Goal: Task Accomplishment & Management: Complete application form

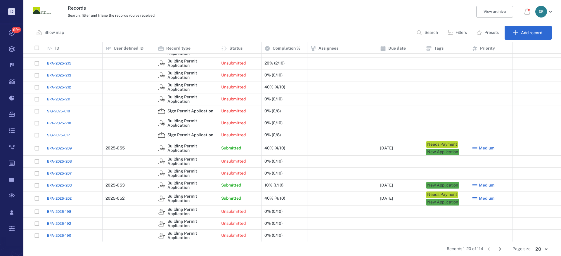
scroll to position [56, 0]
click at [54, 148] on span "BPA-2025-209" at bounding box center [59, 148] width 25 height 5
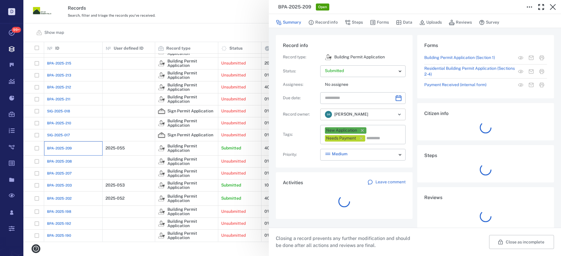
type input "**********"
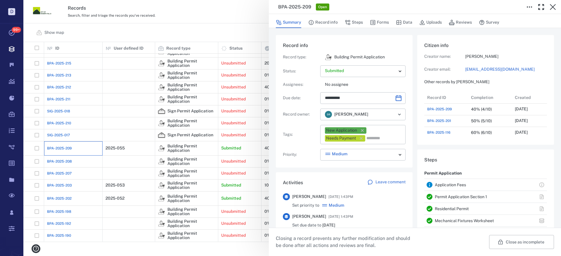
scroll to position [5, 5]
click at [363, 130] on icon "button" at bounding box center [362, 130] width 3 height 3
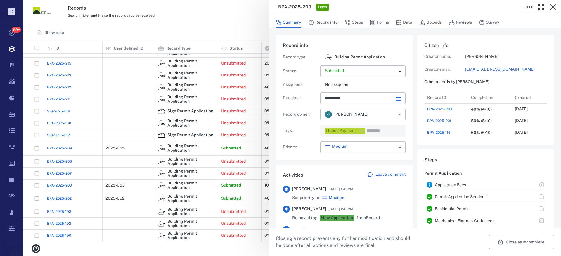
click at [363, 130] on icon "button" at bounding box center [361, 131] width 6 height 6
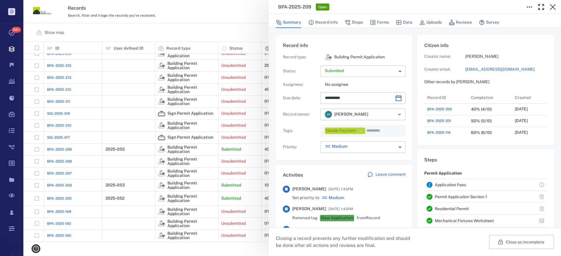
scroll to position [54, 0]
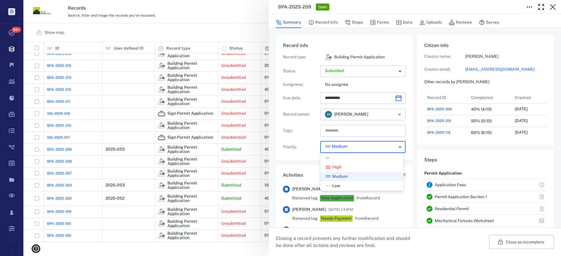
click at [380, 149] on body "D Tasks 99+ Records Boards Dashboard Reports Record types Guide steps Rules For…" at bounding box center [280, 128] width 561 height 256
click at [363, 160] on div "—" at bounding box center [361, 158] width 73 height 6
type input "*"
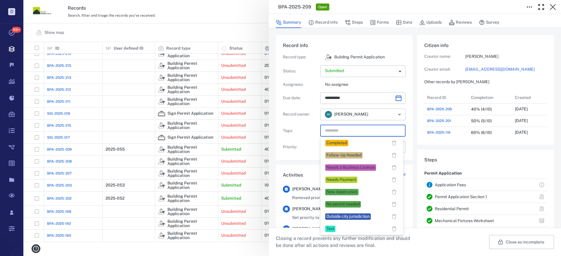
click at [334, 130] on input "text" at bounding box center [356, 131] width 64 height 8
click at [335, 142] on div "Completed" at bounding box center [336, 143] width 21 height 6
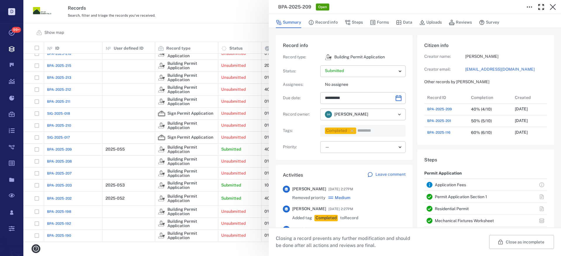
click at [336, 147] on body "D Tasks 99+ Records Boards Dashboard Reports Record types Guide steps Rules For…" at bounding box center [280, 128] width 561 height 256
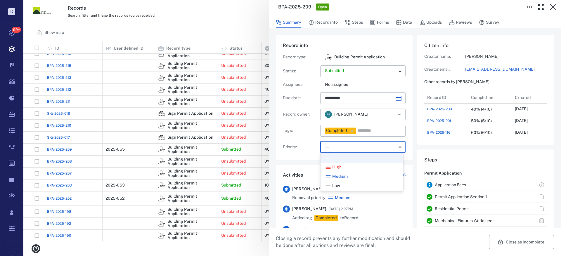
click at [338, 147] on div at bounding box center [280, 128] width 561 height 256
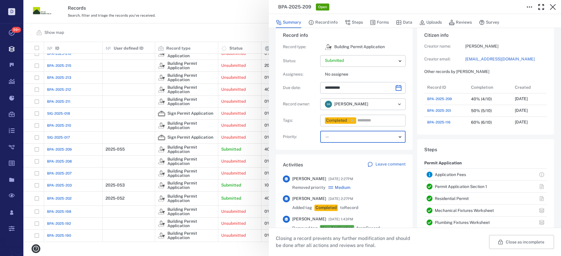
scroll to position [0, 0]
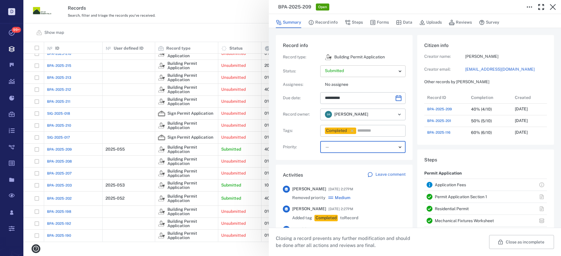
click at [346, 70] on body "D Tasks 99+ Records Boards Dashboard Reports Record types Guide steps Rules For…" at bounding box center [280, 128] width 561 height 256
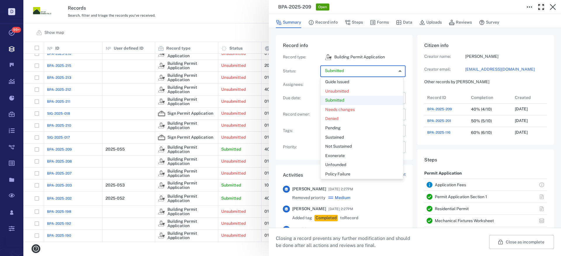
click at [344, 82] on p "Guide Issued" at bounding box center [337, 82] width 24 height 6
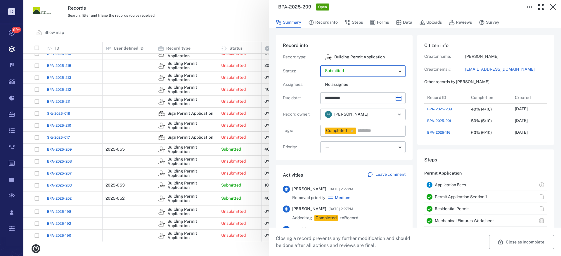
type input "*****"
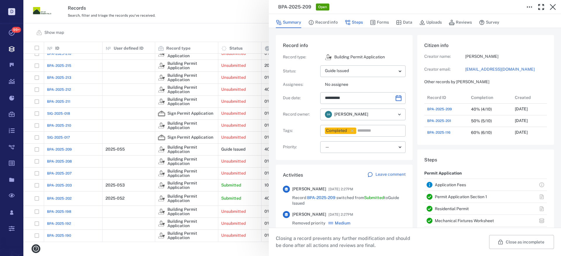
click at [350, 21] on icon "button" at bounding box center [347, 23] width 6 height 6
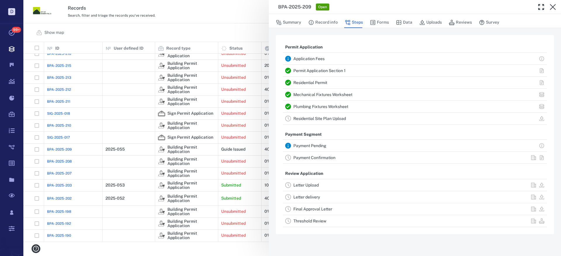
click at [305, 158] on link "Payment Confirmation" at bounding box center [314, 157] width 42 height 5
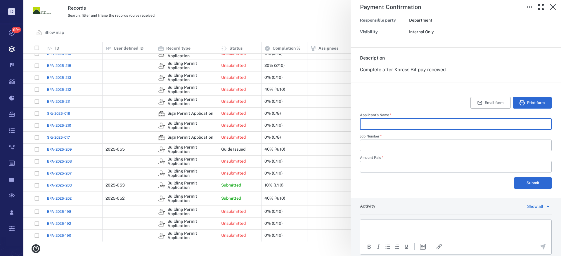
click at [377, 127] on input "Applicant's Name   *" at bounding box center [455, 124] width 182 height 12
type input "**********"
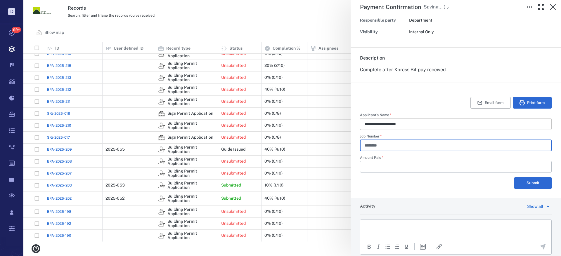
type input "********"
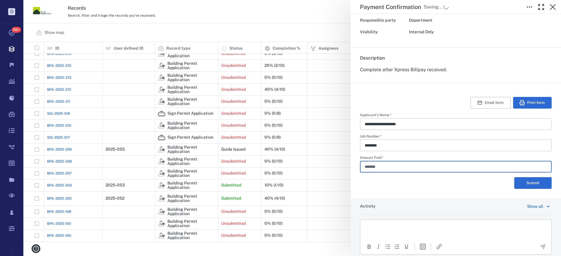
type input "*******"
click at [387, 224] on p "Rich Text Area. Press ALT-0 for help." at bounding box center [455, 226] width 181 height 5
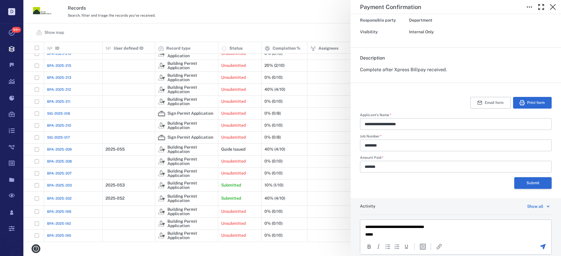
click at [519, 181] on button "Submit" at bounding box center [532, 183] width 37 height 12
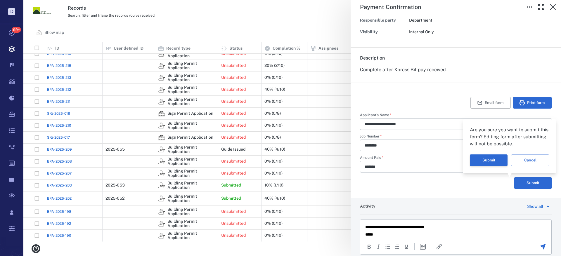
click at [485, 159] on button "Submit" at bounding box center [488, 160] width 38 height 12
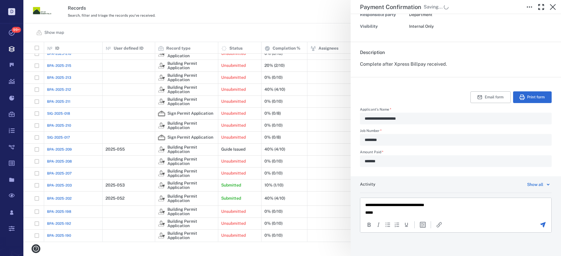
scroll to position [94, 0]
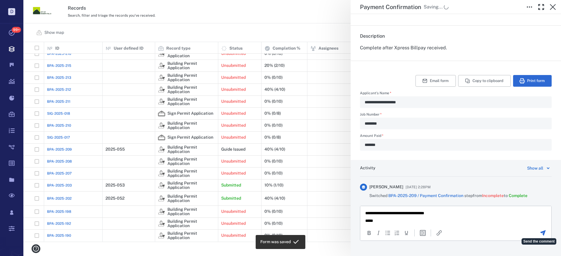
click at [540, 232] on icon "Send the comment" at bounding box center [543, 233] width 6 height 6
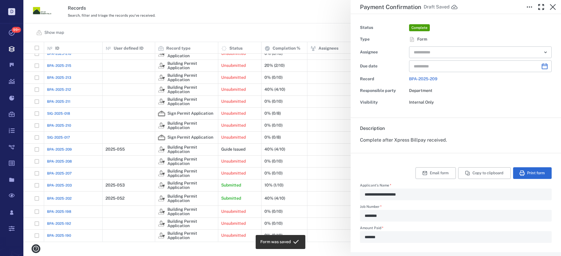
scroll to position [0, 0]
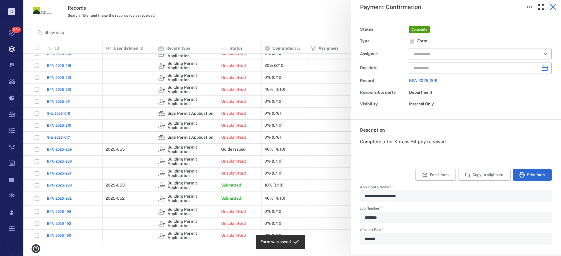
click at [554, 6] on icon "button" at bounding box center [552, 7] width 6 height 6
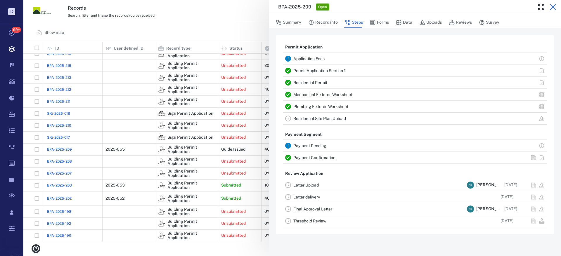
click at [554, 5] on icon "button" at bounding box center [552, 7] width 7 height 7
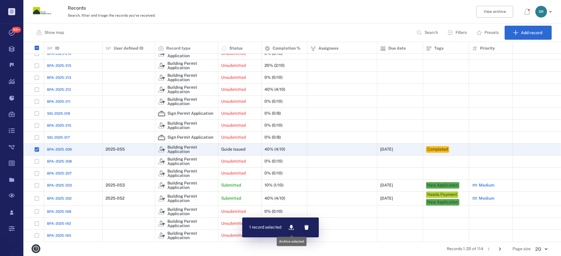
click at [293, 228] on icon "button" at bounding box center [291, 227] width 6 height 6
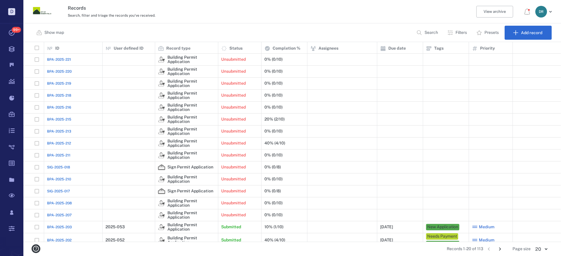
scroll to position [56, 0]
